Goal: Information Seeking & Learning: Compare options

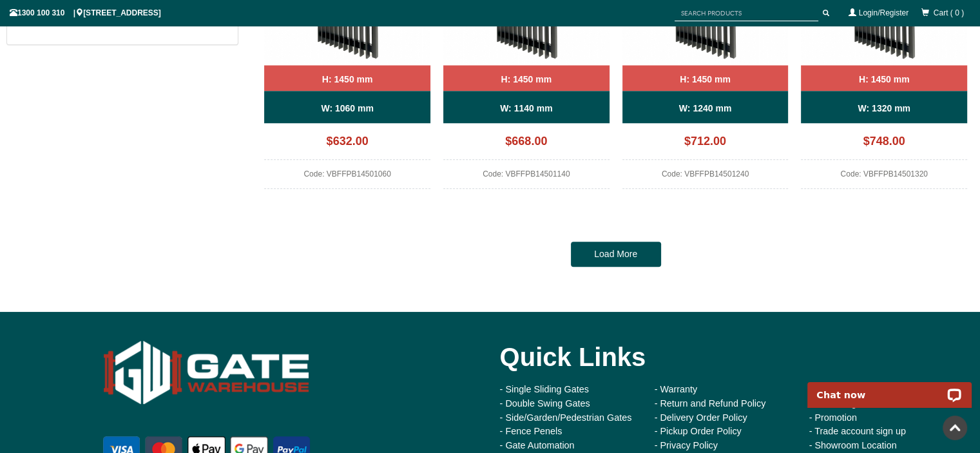
scroll to position [1256, 0]
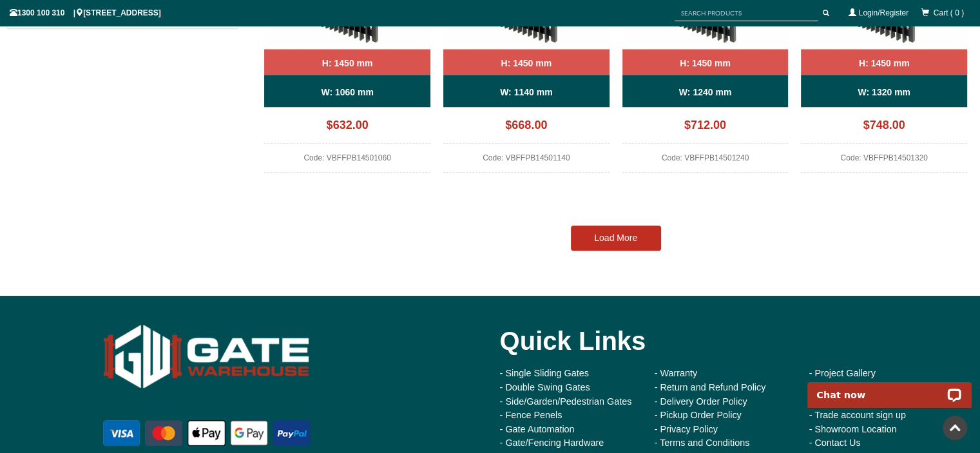
click at [637, 240] on link "Load More" at bounding box center [616, 238] width 90 height 26
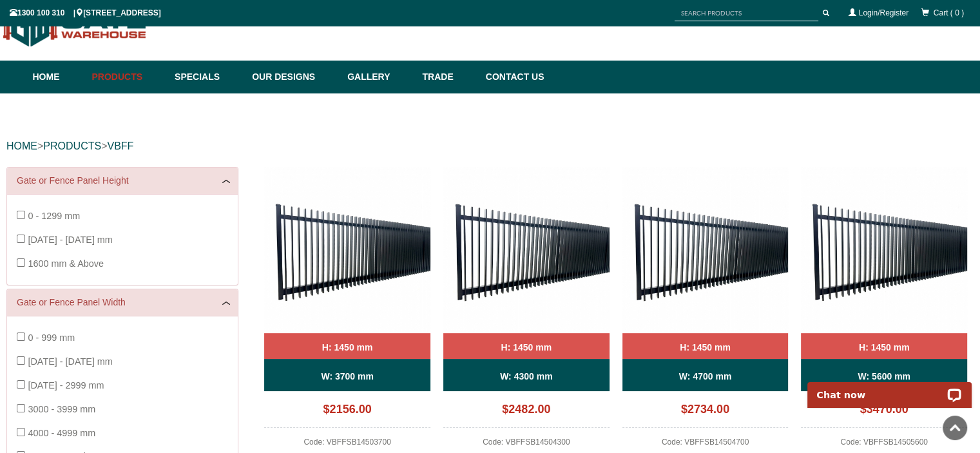
scroll to position [0, 0]
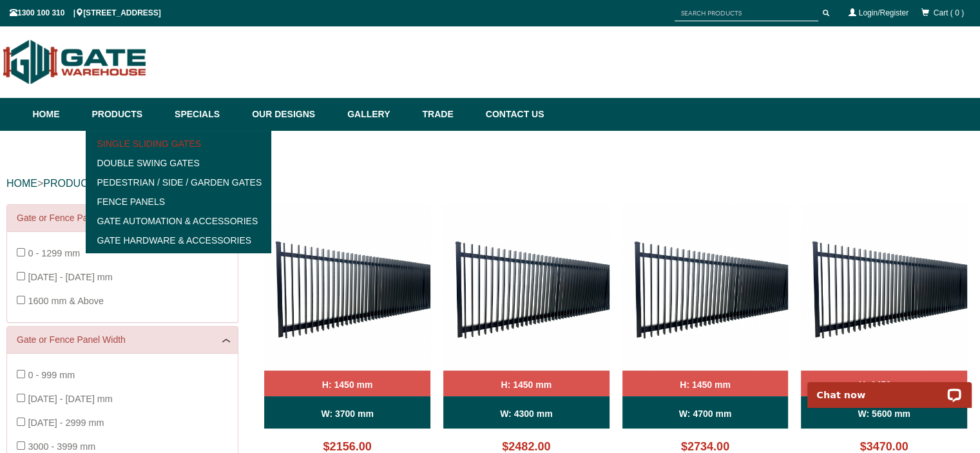
click at [137, 145] on link "Single Sliding Gates" at bounding box center [179, 143] width 178 height 19
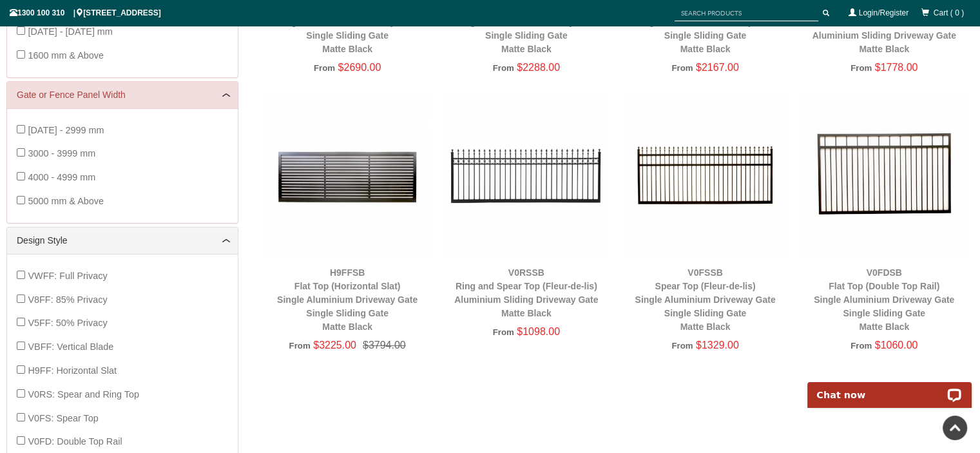
scroll to position [161, 0]
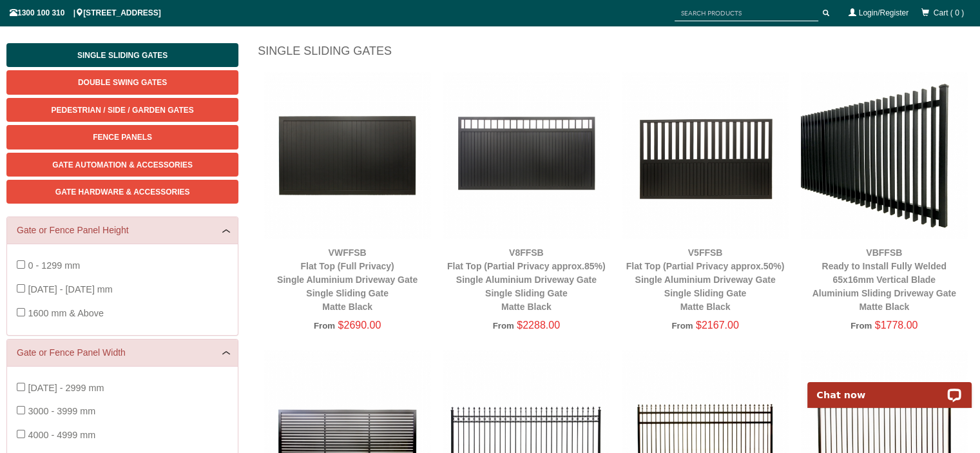
click at [906, 140] on img at bounding box center [884, 155] width 166 height 166
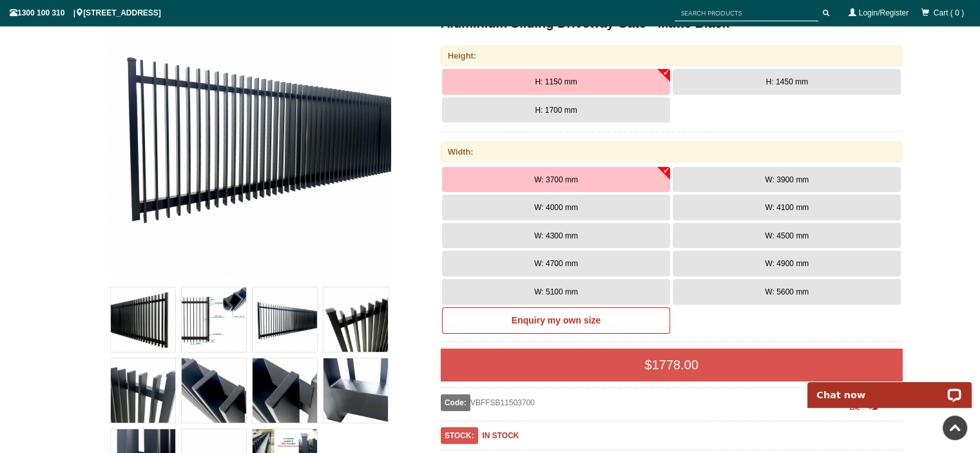
click at [736, 85] on button "H: 1450 mm" at bounding box center [787, 82] width 228 height 26
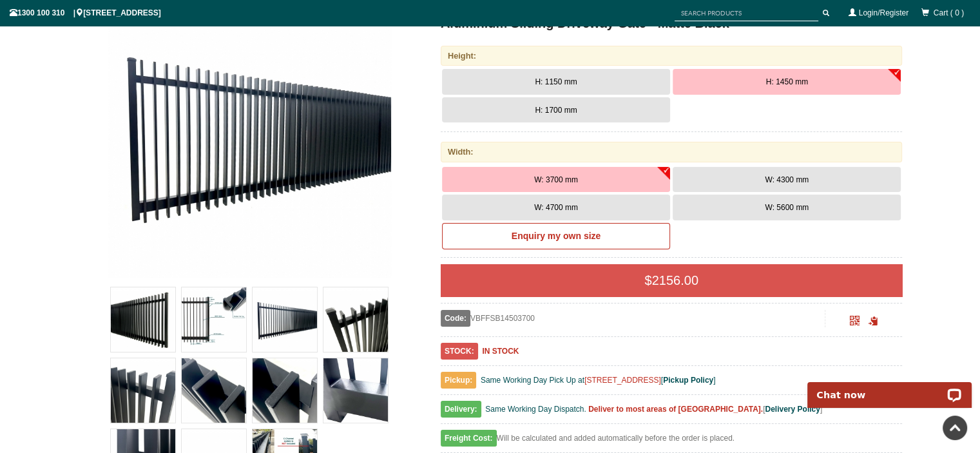
click at [711, 183] on button "W: 4300 mm" at bounding box center [787, 180] width 228 height 26
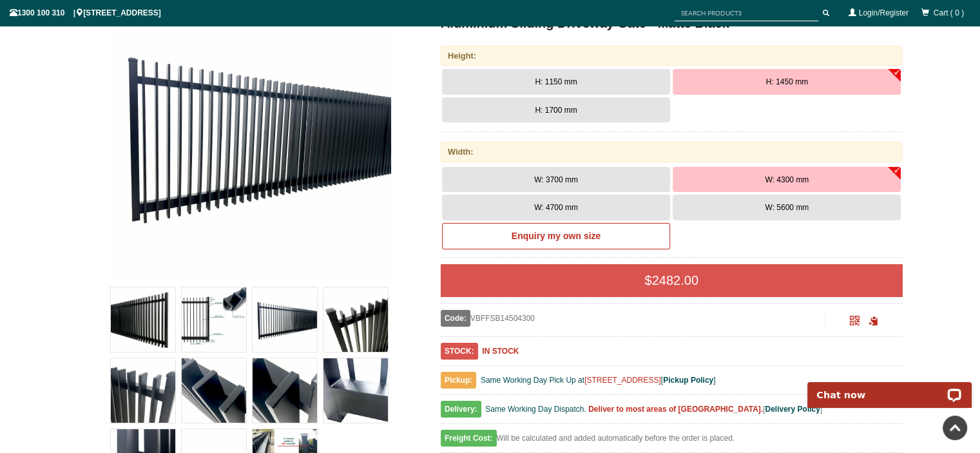
click at [233, 323] on img at bounding box center [214, 319] width 64 height 64
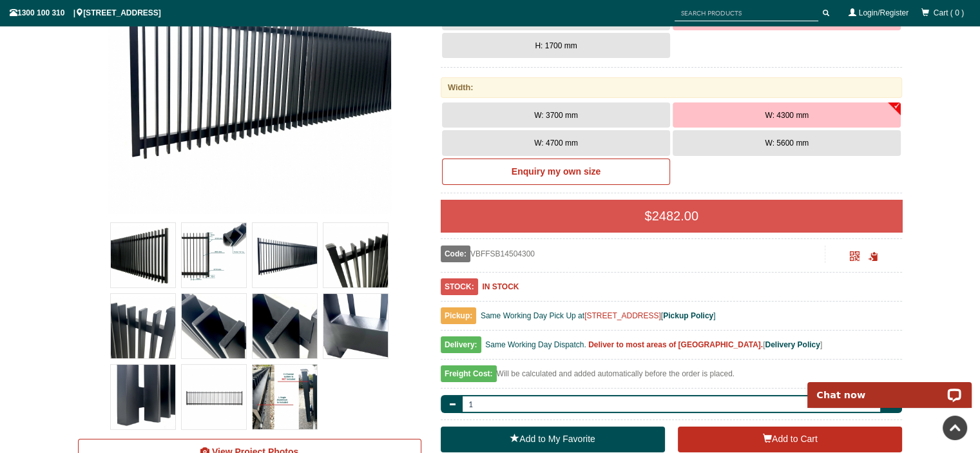
click at [267, 401] on img at bounding box center [285, 397] width 64 height 64
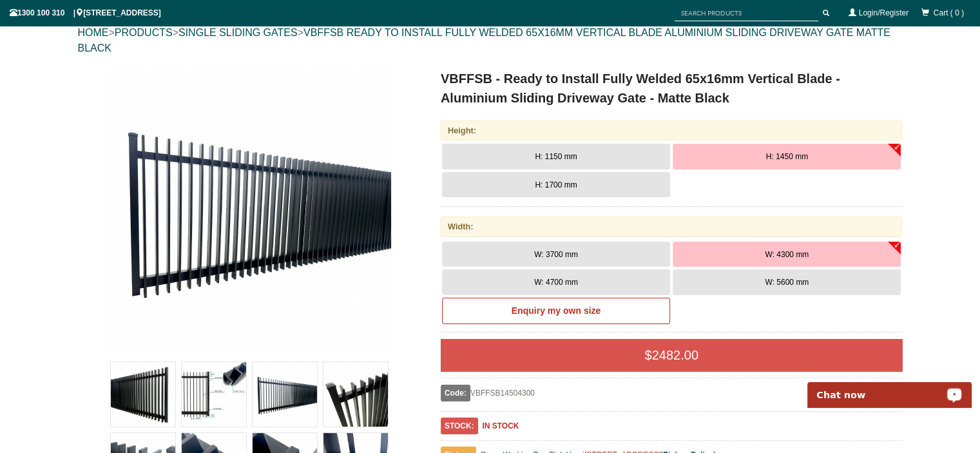
scroll to position [129, 0]
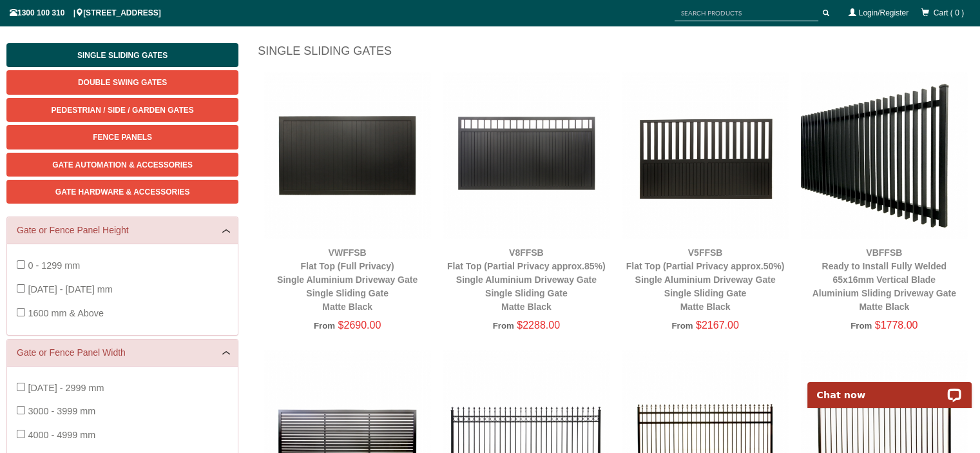
click at [543, 139] on img at bounding box center [526, 155] width 166 height 166
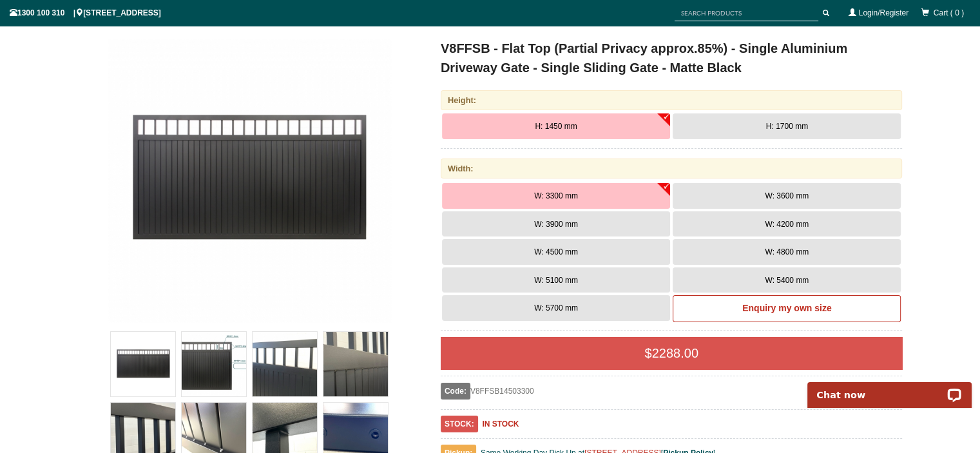
click at [733, 224] on button "W: 4200 mm" at bounding box center [787, 224] width 228 height 26
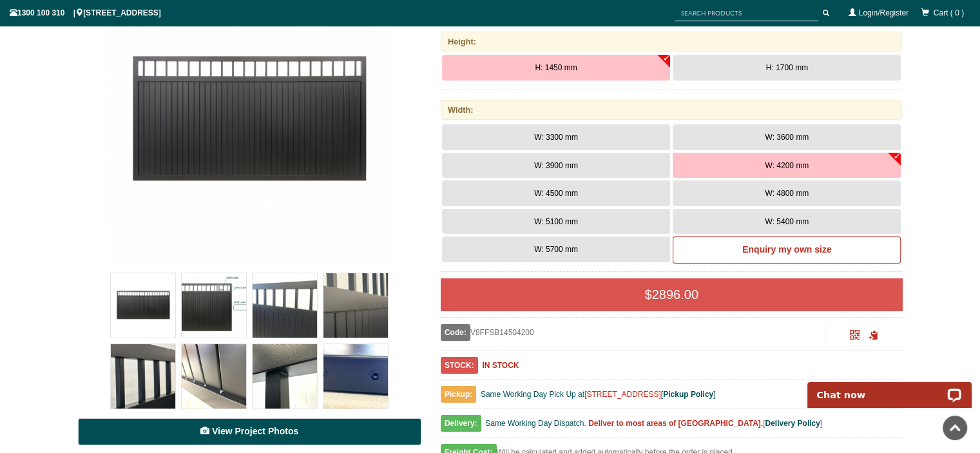
scroll to position [310, 0]
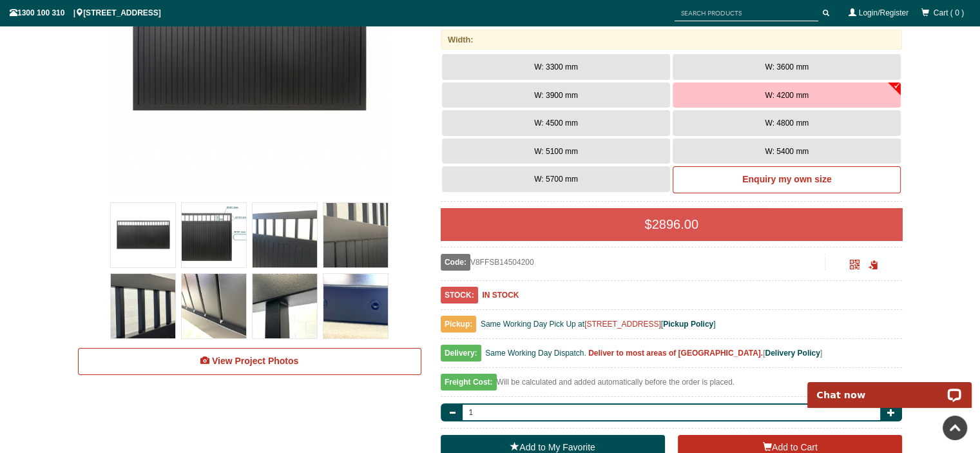
click at [145, 231] on img at bounding box center [143, 235] width 64 height 64
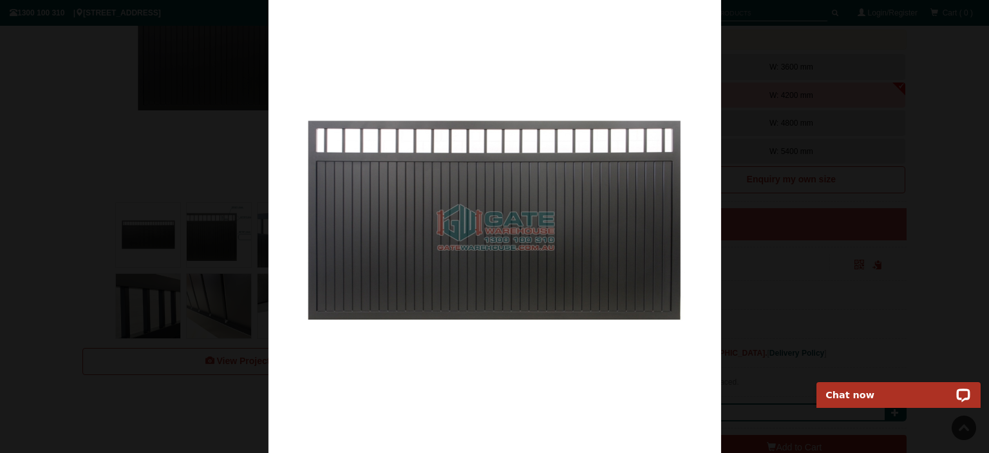
click at [743, 206] on div at bounding box center [494, 226] width 989 height 453
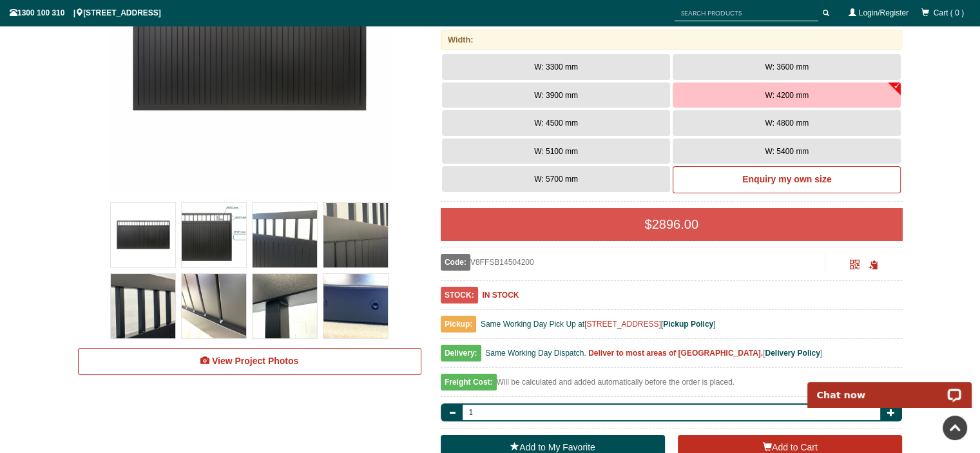
click at [204, 234] on img at bounding box center [214, 235] width 64 height 64
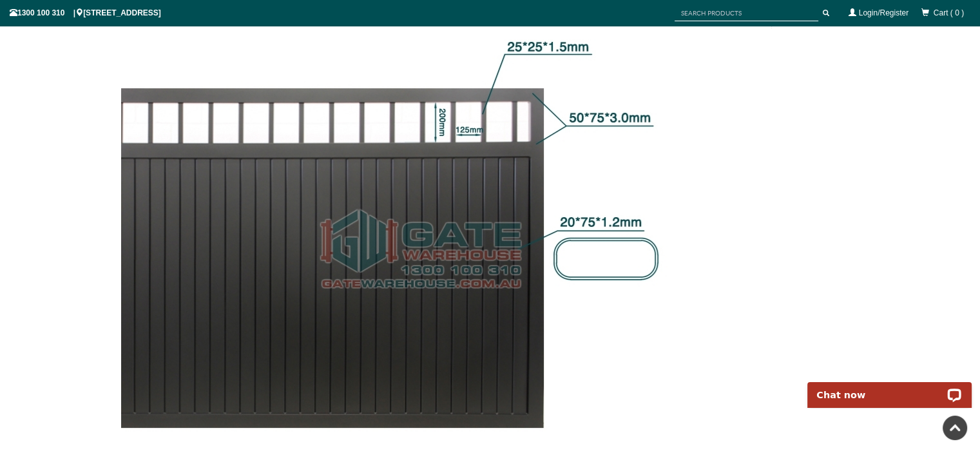
scroll to position [1276, 0]
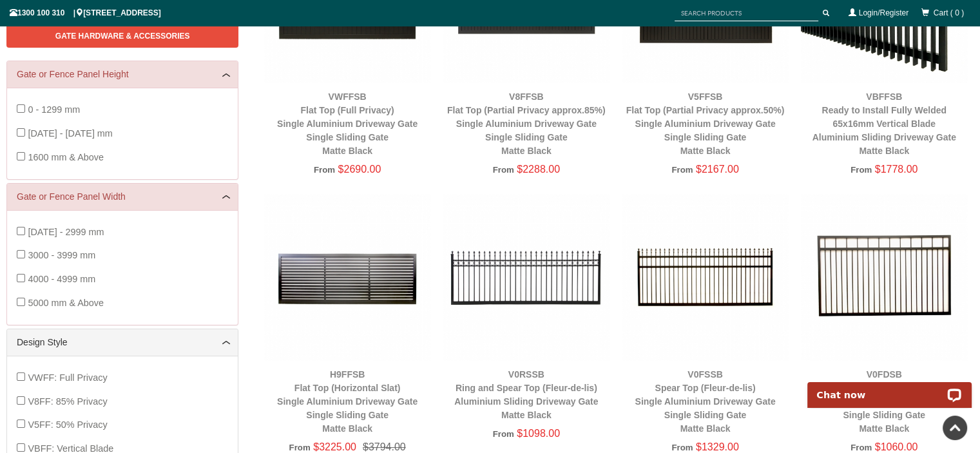
scroll to position [160, 0]
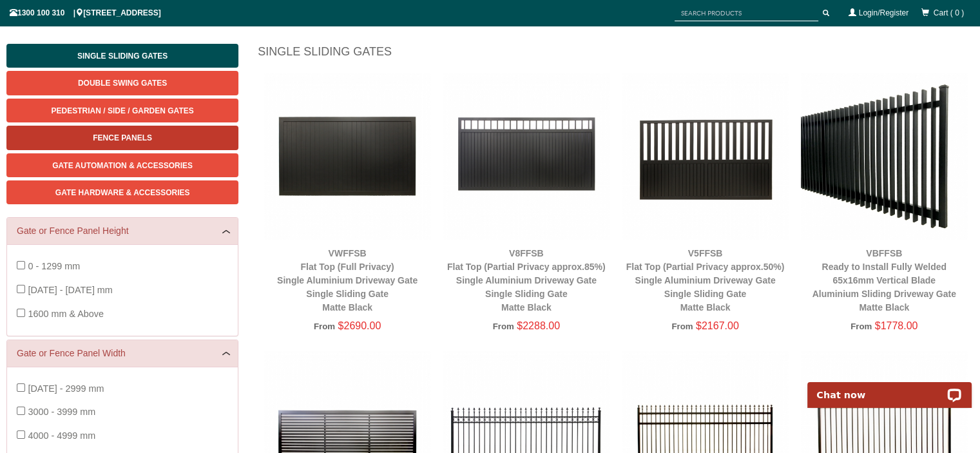
click at [116, 130] on link "Fence Panels" at bounding box center [122, 138] width 232 height 24
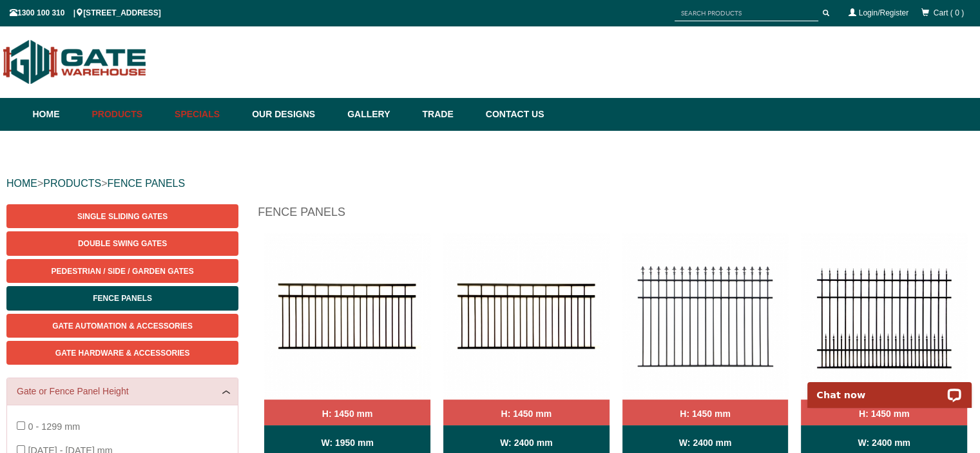
click at [218, 123] on link "Specials" at bounding box center [206, 114] width 77 height 33
